Goal: Information Seeking & Learning: Check status

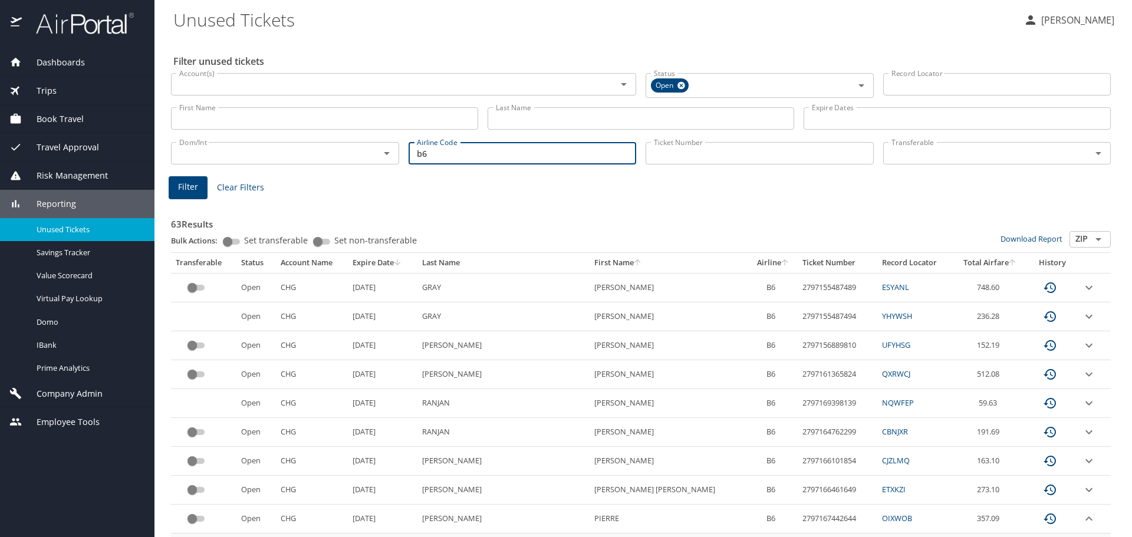
click at [437, 156] on input "b6" at bounding box center [522, 153] width 228 height 22
type input "b"
type input "as"
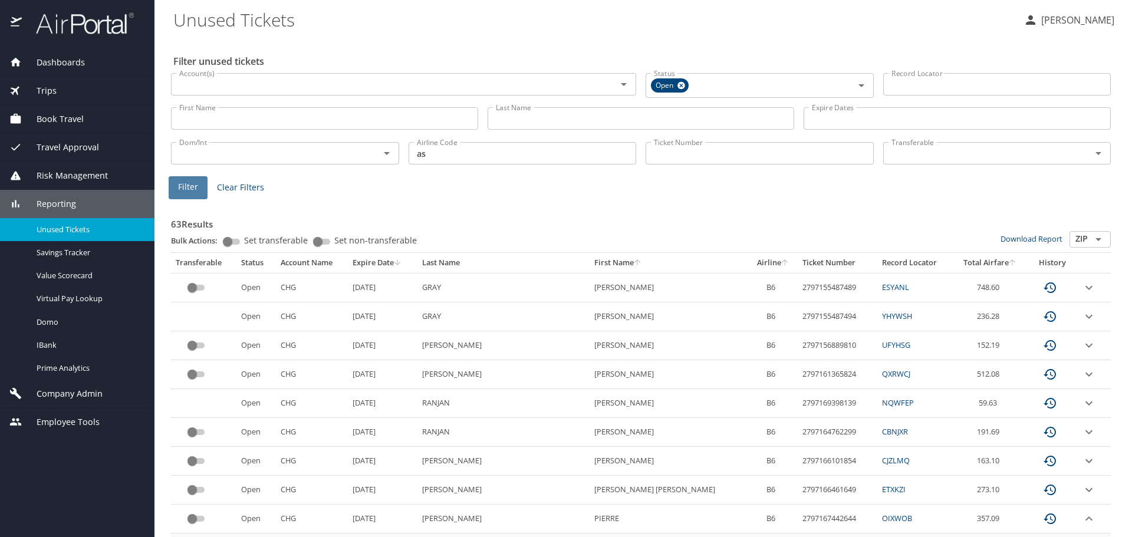
click at [176, 183] on button "Filter" at bounding box center [188, 187] width 39 height 23
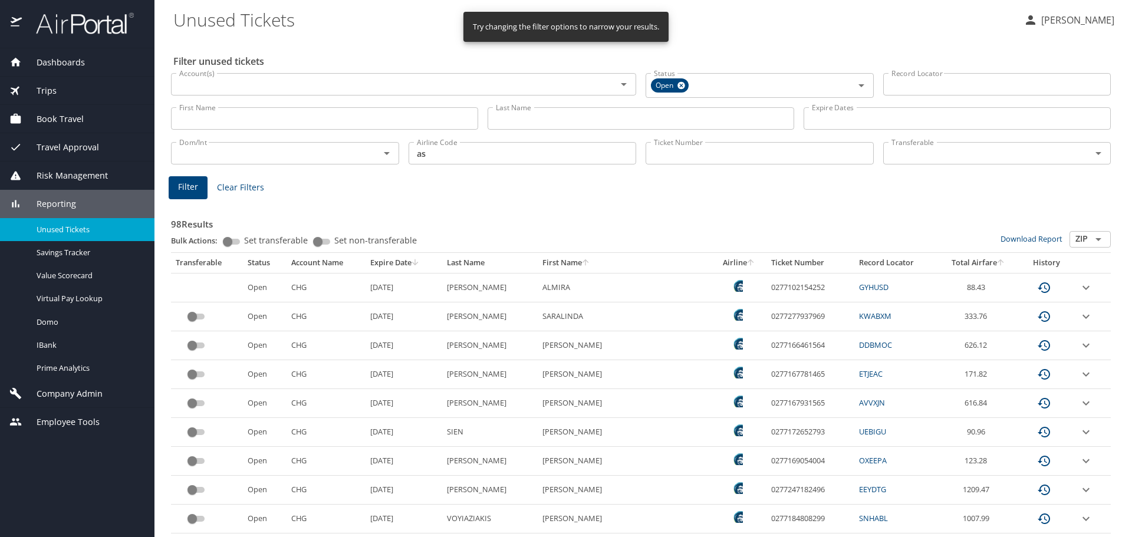
click at [420, 261] on icon "sort" at bounding box center [414, 262] width 9 height 9
click at [436, 261] on div at bounding box center [566, 241] width 1132 height 591
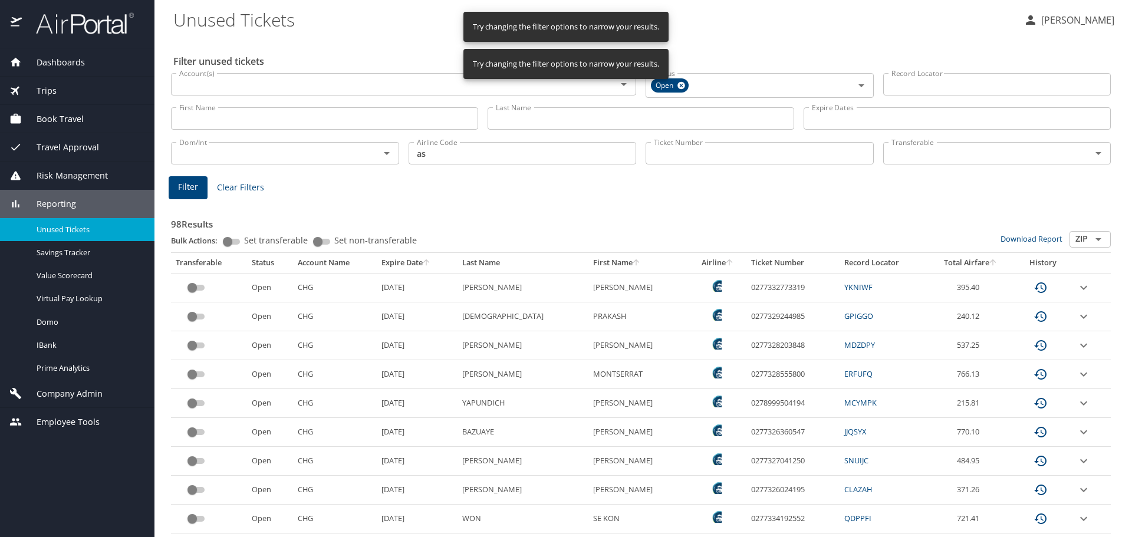
click at [430, 262] on icon "sort" at bounding box center [425, 262] width 9 height 9
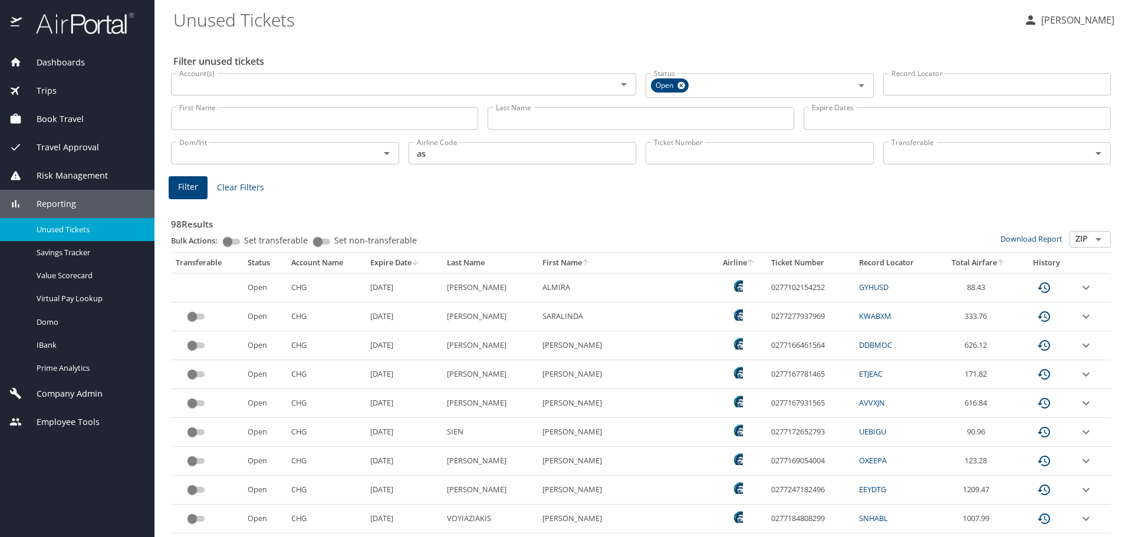
click at [1079, 318] on icon "expand row" at bounding box center [1086, 316] width 14 height 14
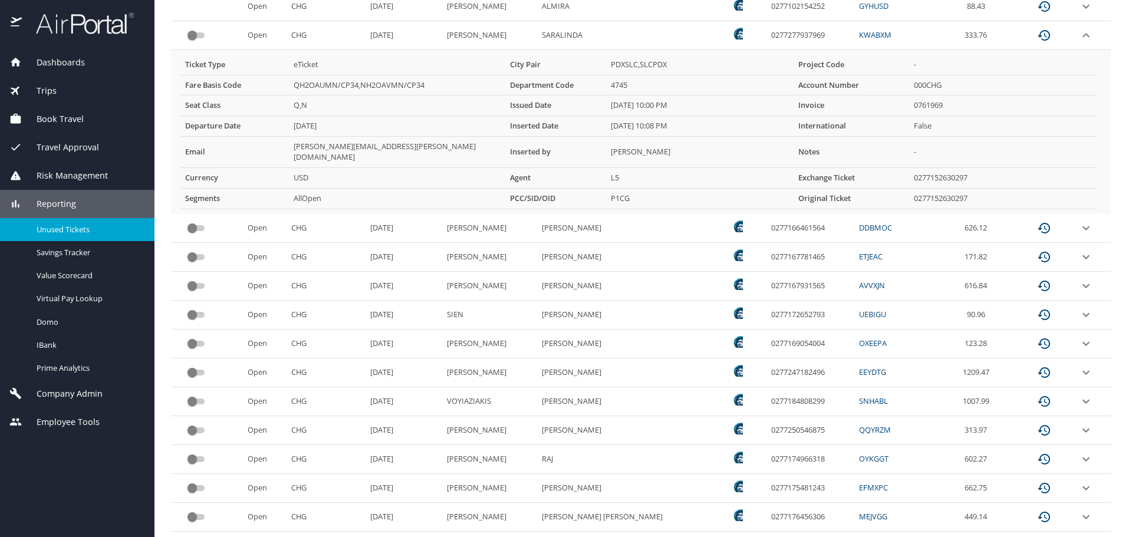
scroll to position [295, 0]
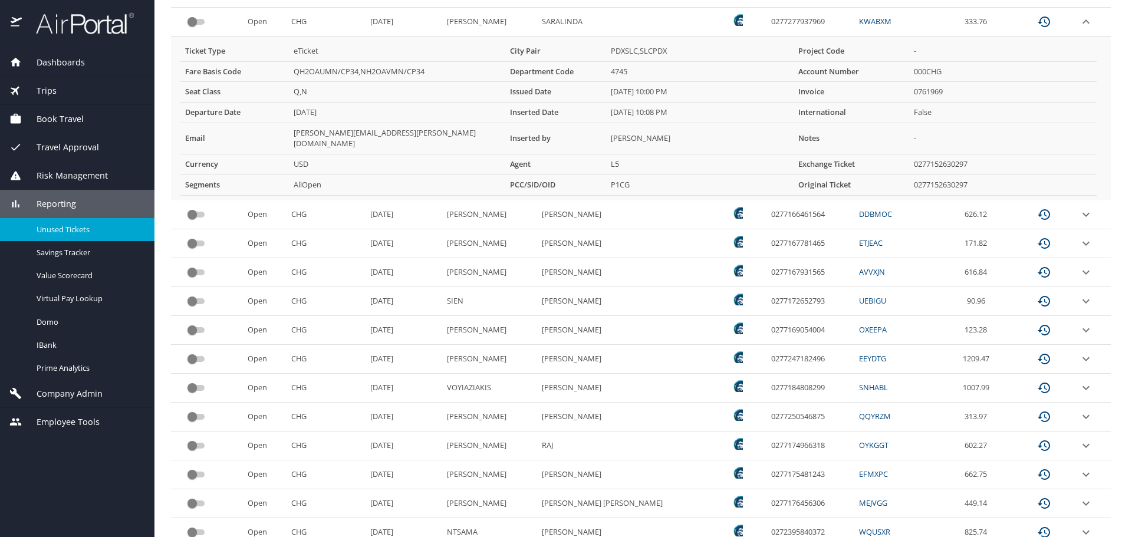
click at [1079, 410] on icon "expand row" at bounding box center [1086, 417] width 14 height 14
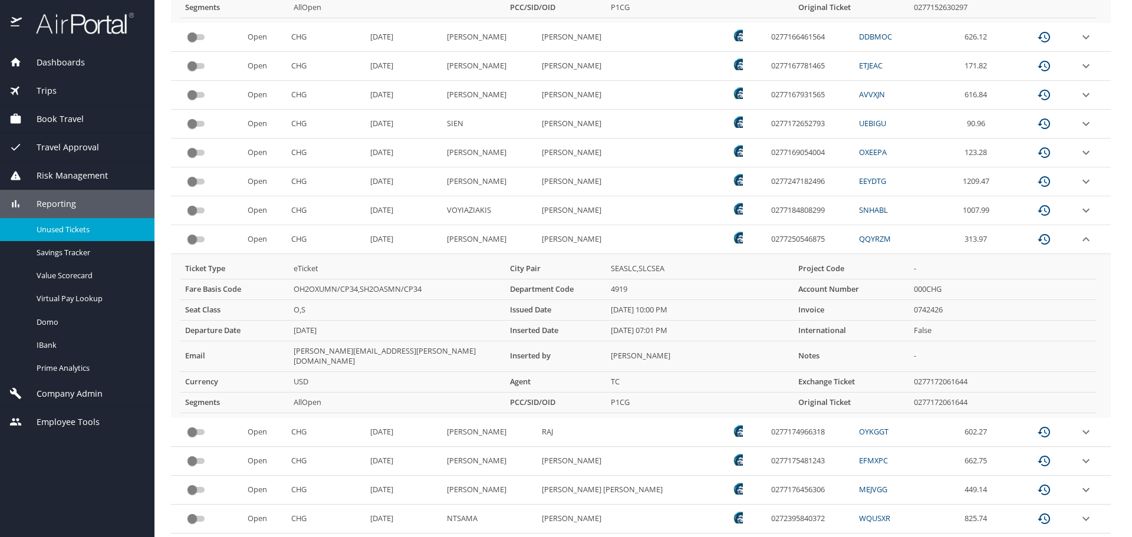
scroll to position [471, 0]
click at [766, 227] on td "0277250546875" at bounding box center [810, 240] width 88 height 29
copy td "0277250546875"
click at [766, 229] on td "0277250546875" at bounding box center [810, 240] width 88 height 29
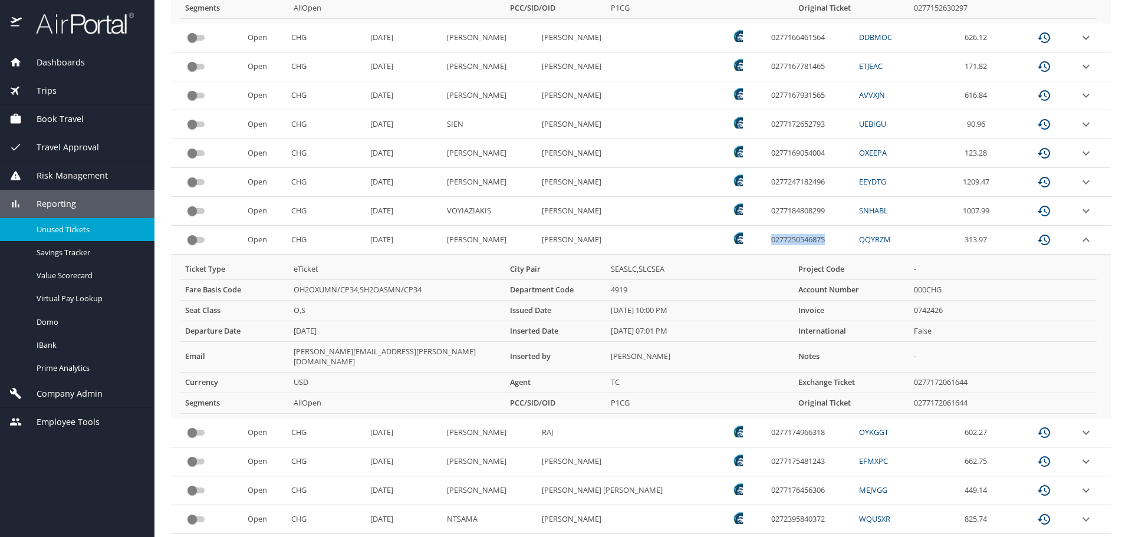
click at [766, 229] on td "0277250546875" at bounding box center [810, 240] width 88 height 29
